Goal: Book appointment/travel/reservation

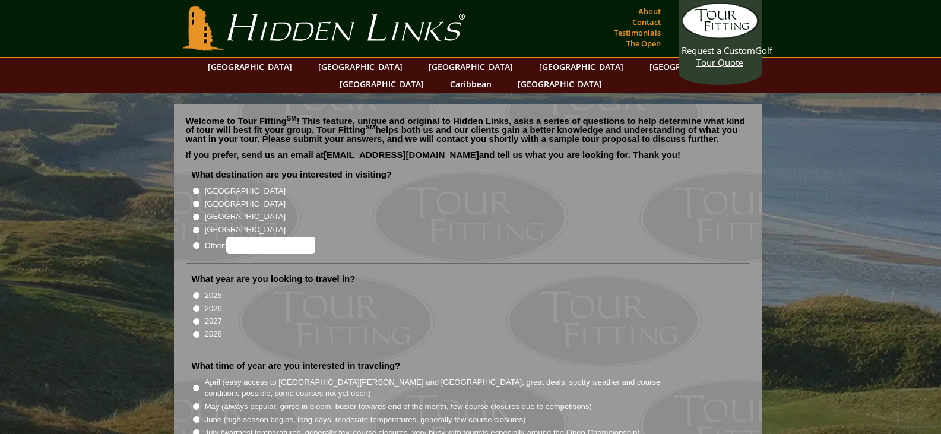
click at [193, 200] on input "[GEOGRAPHIC_DATA]" at bounding box center [196, 204] width 8 height 8
radio input "true"
click at [192, 292] on input "2025" at bounding box center [196, 296] width 8 height 8
radio input "true"
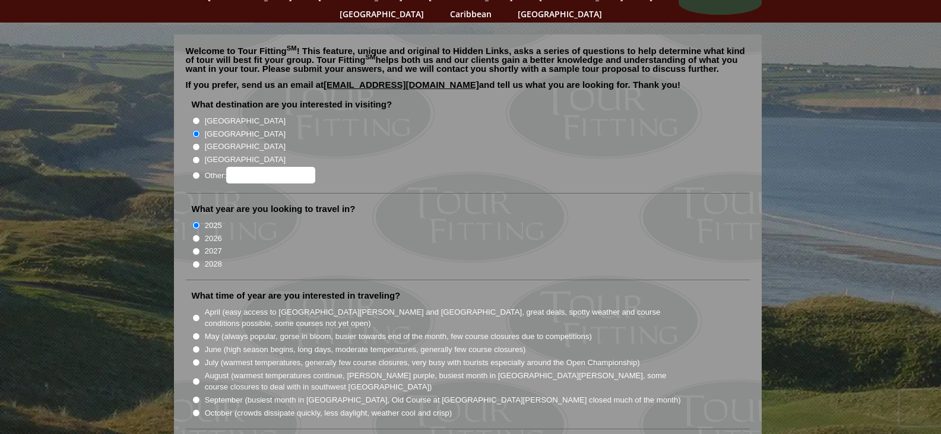
scroll to position [238, 0]
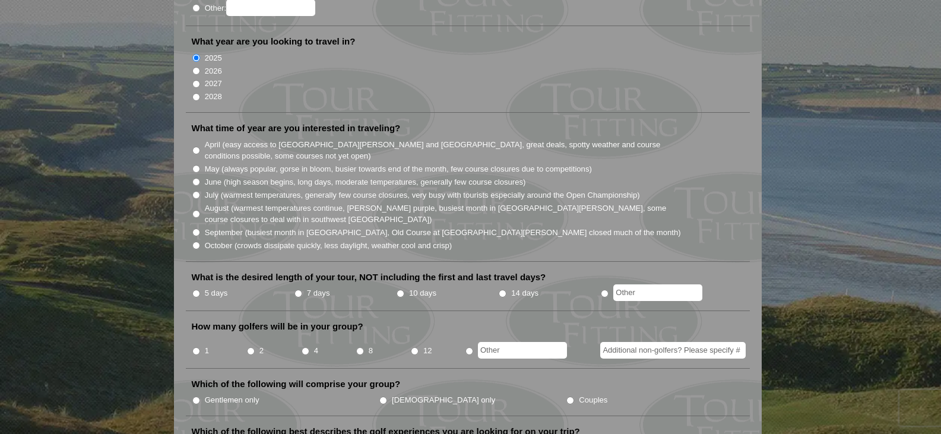
click at [198, 147] on input "April (easy access to St. Andrews and Ballybunion, great deals, spotty weather …" at bounding box center [196, 151] width 8 height 8
radio input "true"
click at [650, 284] on input "text" at bounding box center [657, 292] width 89 height 17
type input "1"
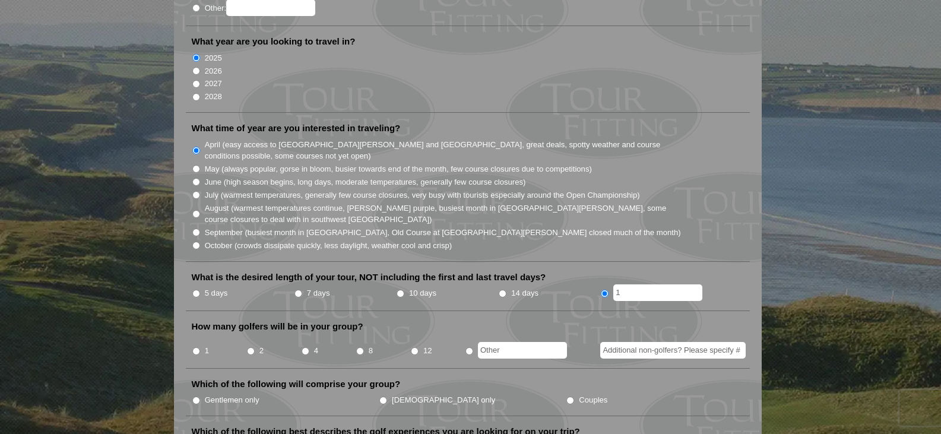
radio input "true"
click at [538, 342] on input "text" at bounding box center [522, 350] width 89 height 17
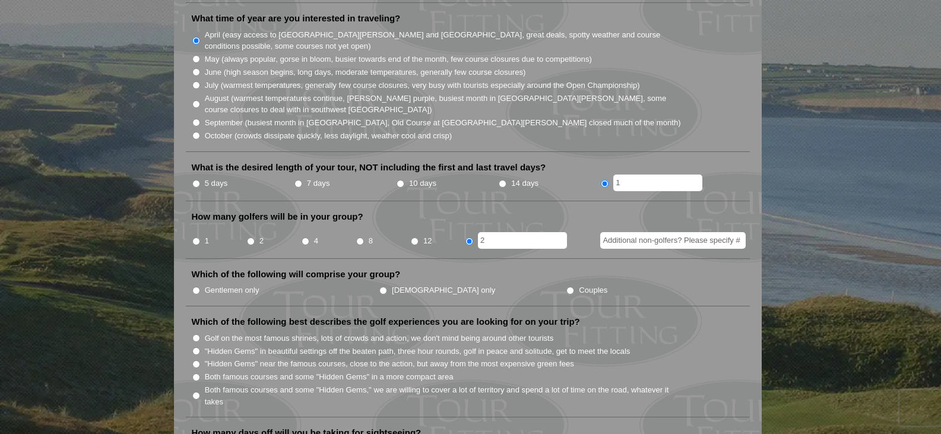
scroll to position [416, 0]
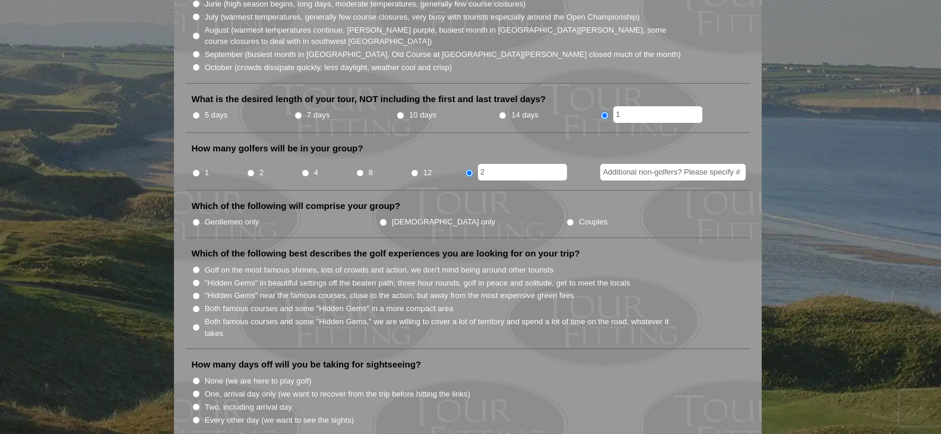
type input "2"
click at [208, 216] on label "Gentlemen only" at bounding box center [232, 222] width 55 height 12
click at [200, 219] on input "Gentlemen only" at bounding box center [196, 223] width 8 height 8
radio input "true"
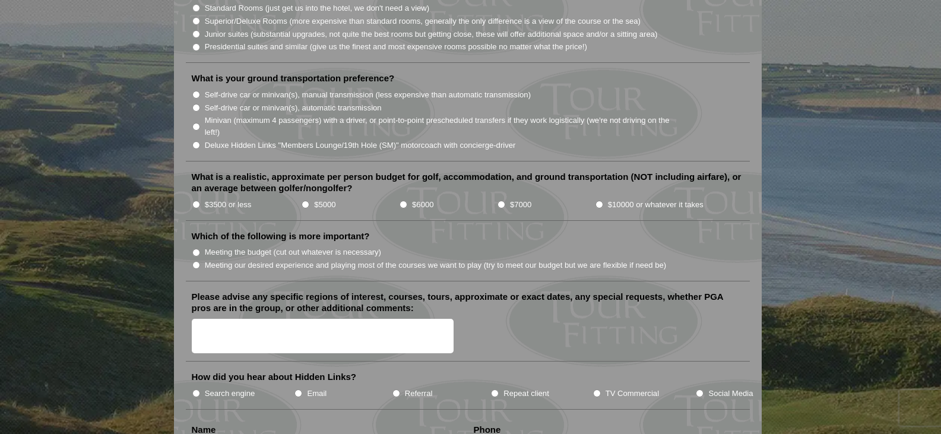
scroll to position [1127, 0]
